Goal: Task Accomplishment & Management: Use online tool/utility

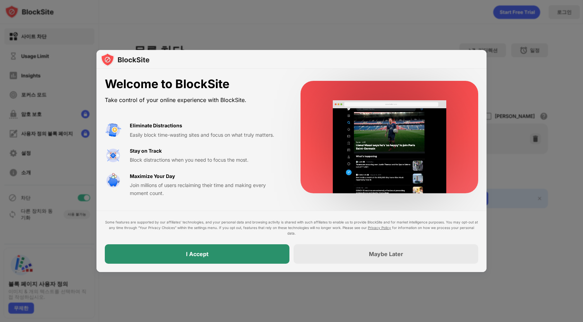
click at [227, 254] on div "I Accept" at bounding box center [197, 253] width 185 height 19
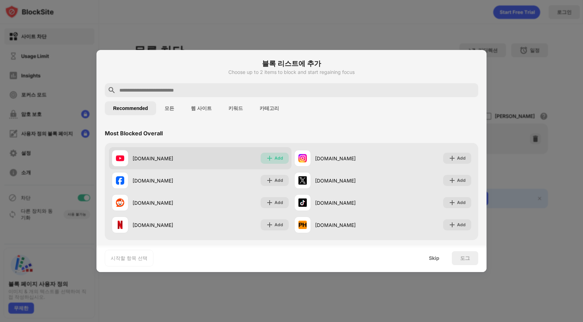
click at [266, 157] on img at bounding box center [269, 158] width 7 height 7
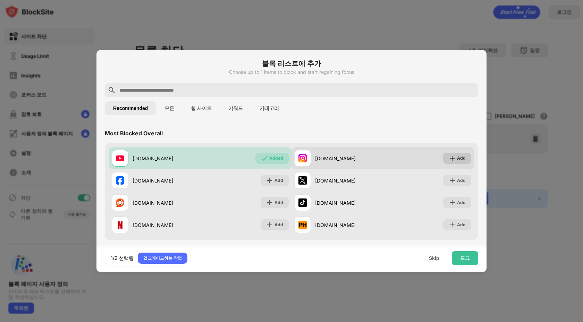
click at [455, 159] on img at bounding box center [452, 158] width 7 height 7
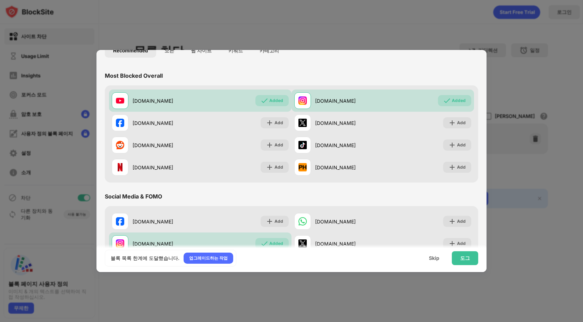
scroll to position [60, 0]
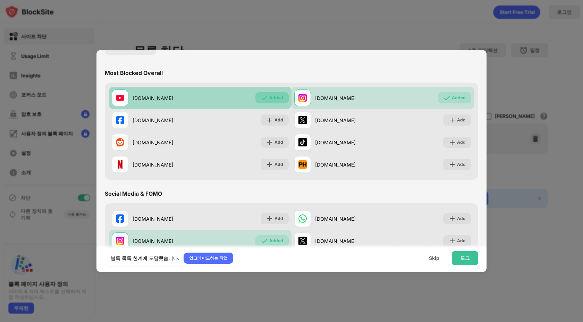
click at [282, 99] on div "Added" at bounding box center [276, 97] width 14 height 7
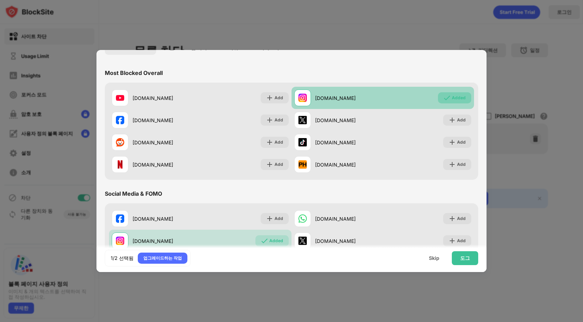
click at [463, 99] on div "Added" at bounding box center [459, 97] width 14 height 7
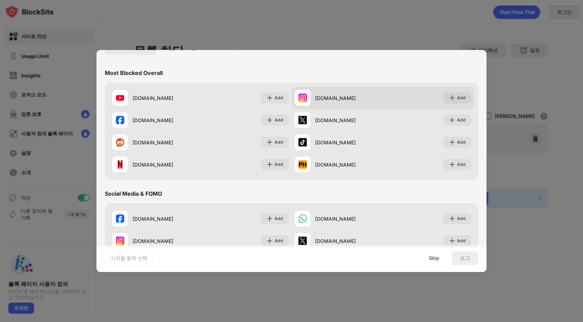
click at [459, 97] on div "Add" at bounding box center [461, 97] width 9 height 7
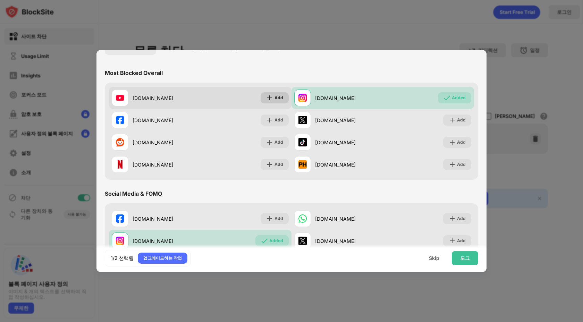
click at [269, 101] on div "Add" at bounding box center [275, 97] width 28 height 11
